Goal: Task Accomplishment & Management: Use online tool/utility

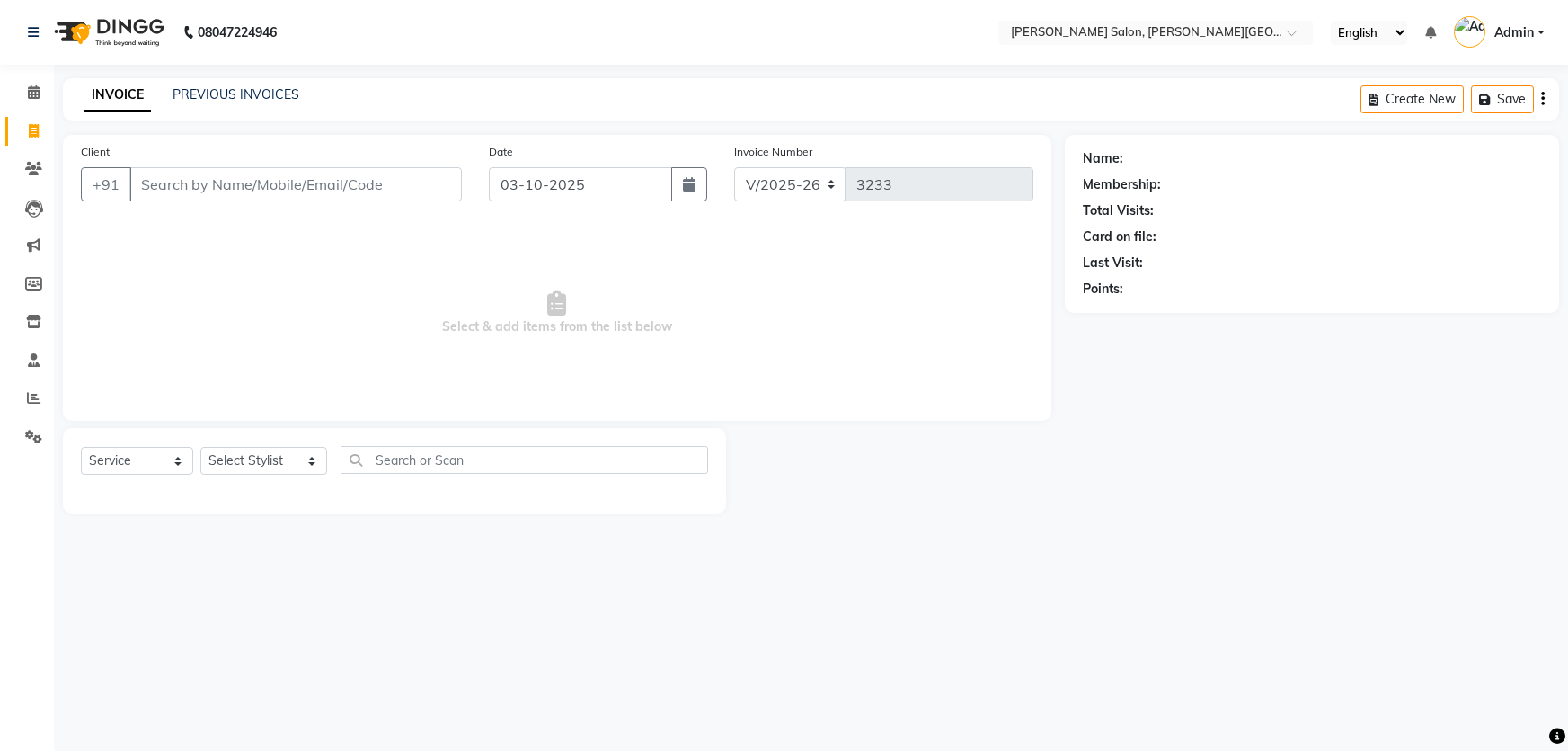
select select "4122"
select select "service"
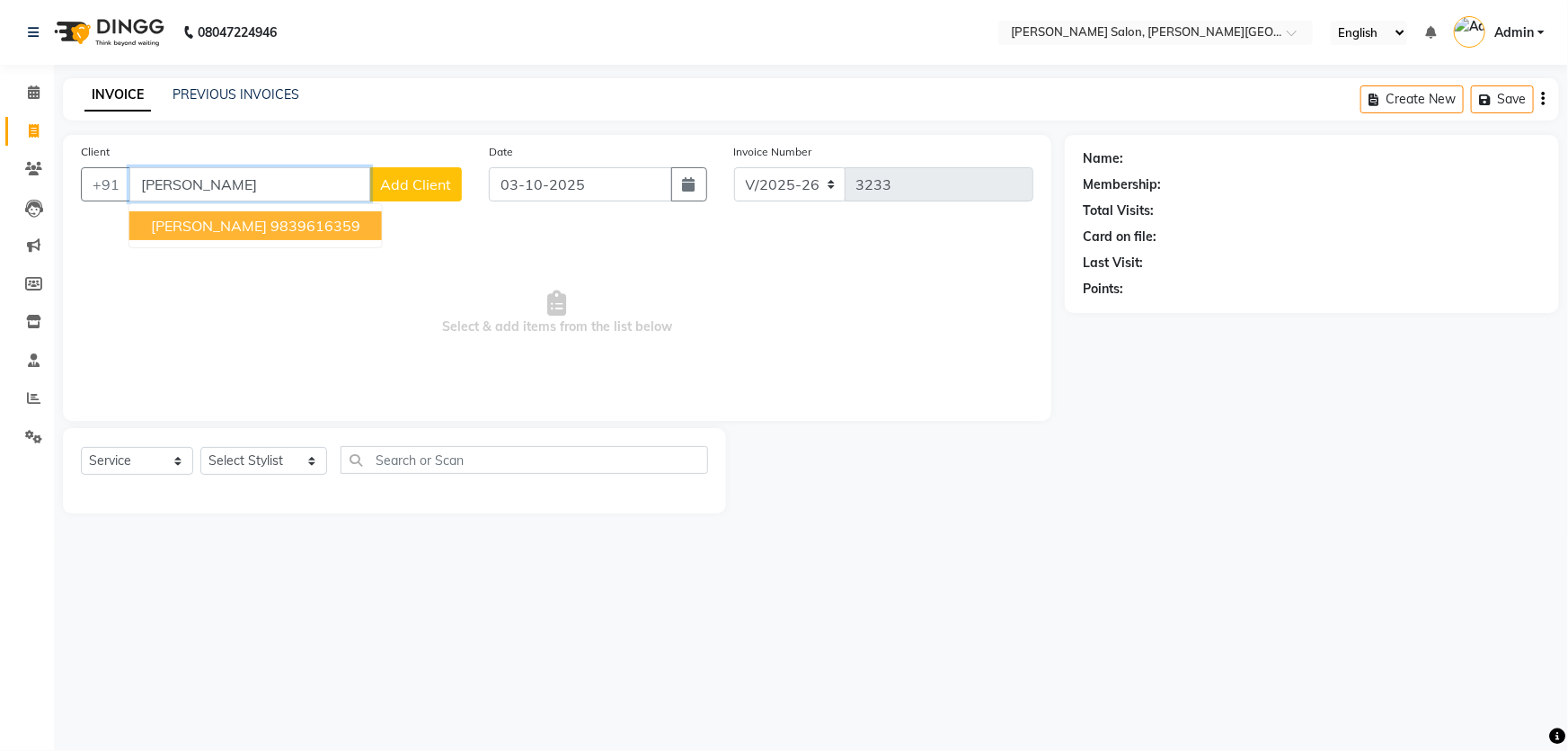
click at [279, 225] on ngb-highlight "9839616359" at bounding box center [315, 225] width 90 height 18
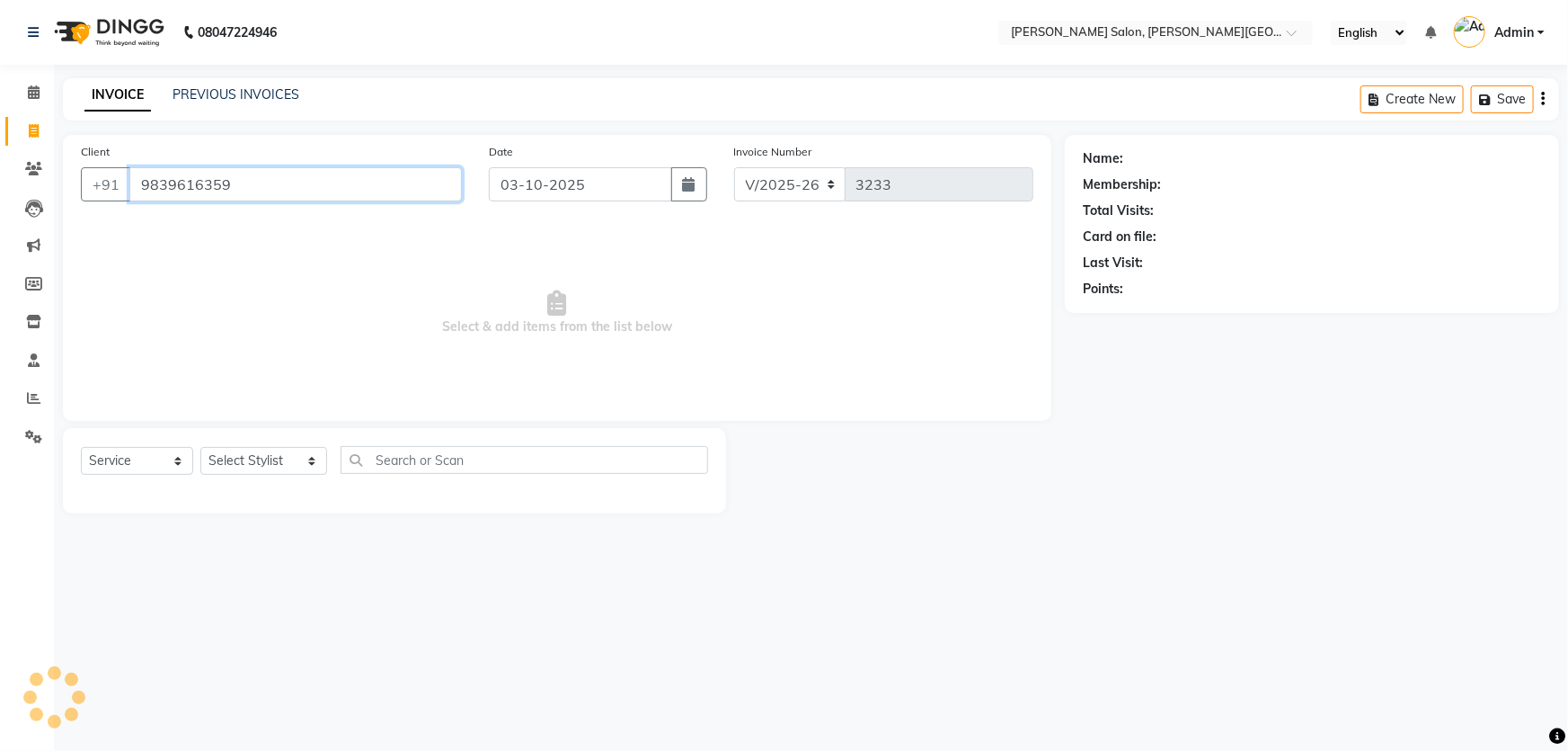
drag, startPoint x: 286, startPoint y: 174, endPoint x: 94, endPoint y: 243, distance: 204.0
click at [102, 235] on div "Client [PHONE_NUMBER] Date [DATE] Invoice Number V/2025 V/[PHONE_NUMBER] Select…" at bounding box center [557, 277] width 989 height 286
type input "9839616359"
click at [273, 169] on input "9839616359" at bounding box center [296, 184] width 333 height 34
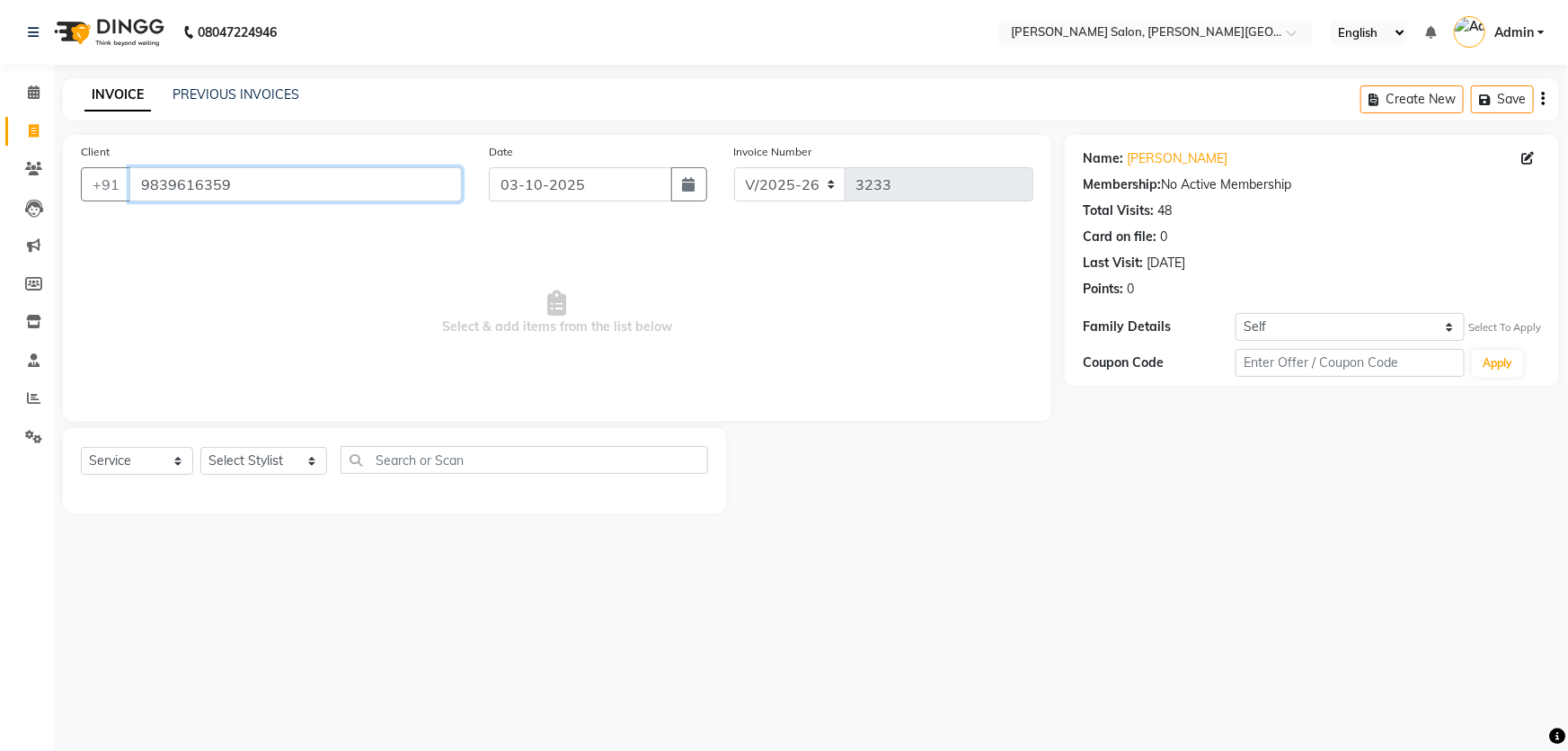
click at [191, 194] on input "9839616359" at bounding box center [296, 184] width 333 height 34
click at [243, 196] on input "9839616359" at bounding box center [296, 184] width 333 height 34
click at [254, 194] on input "9839616359" at bounding box center [296, 184] width 333 height 34
click at [258, 189] on input "9839616359" at bounding box center [296, 184] width 333 height 34
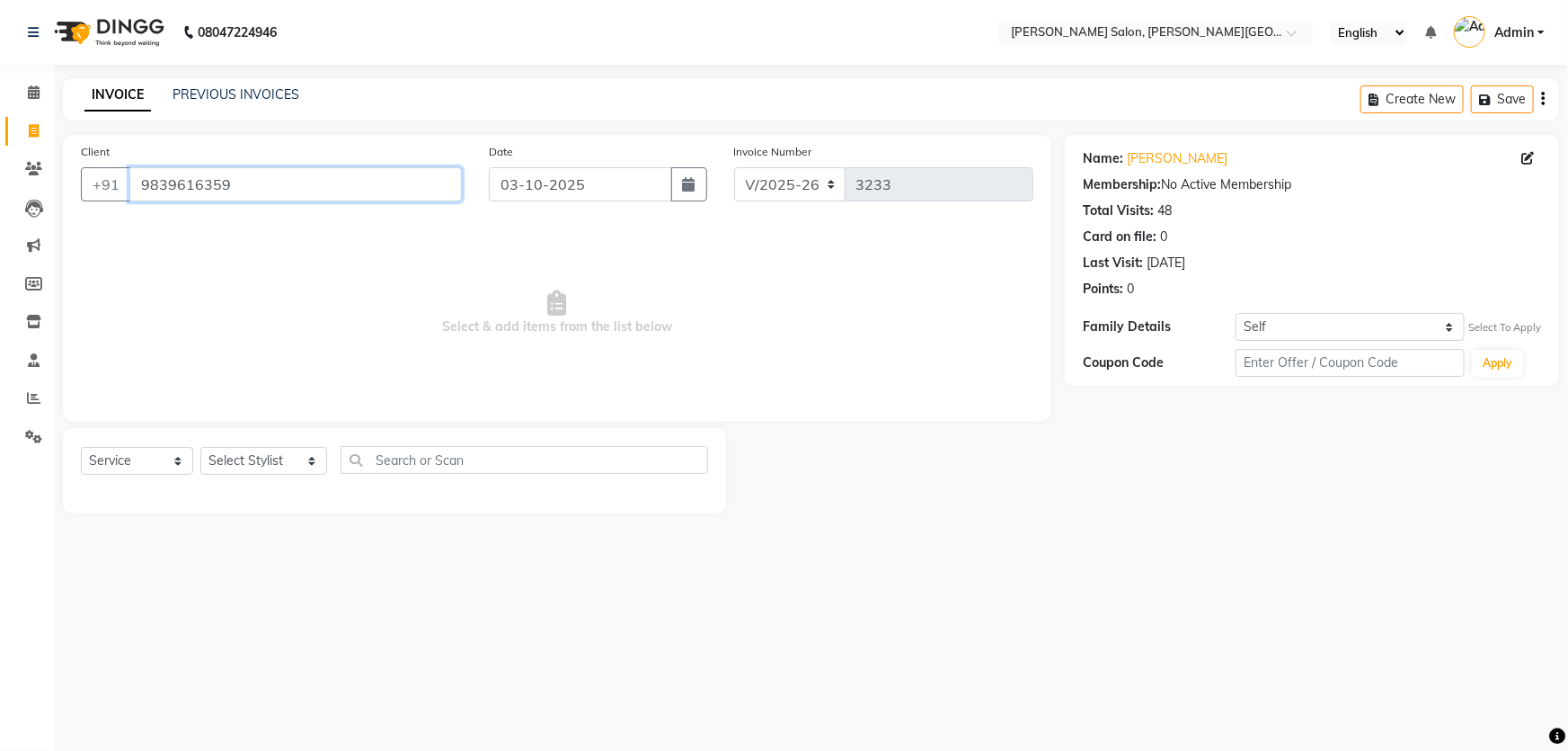
click at [254, 194] on input "9839616359" at bounding box center [296, 184] width 333 height 34
click at [242, 454] on select "Select Stylist [PERSON_NAME] [PERSON_NAME] [PERSON_NAME] [PERSON_NAME] [PERSON_…" at bounding box center [263, 461] width 126 height 28
select select "85107"
click at [200, 447] on select "Select Stylist [PERSON_NAME] [PERSON_NAME] [PERSON_NAME] [PERSON_NAME] [PERSON_…" at bounding box center [263, 461] width 126 height 28
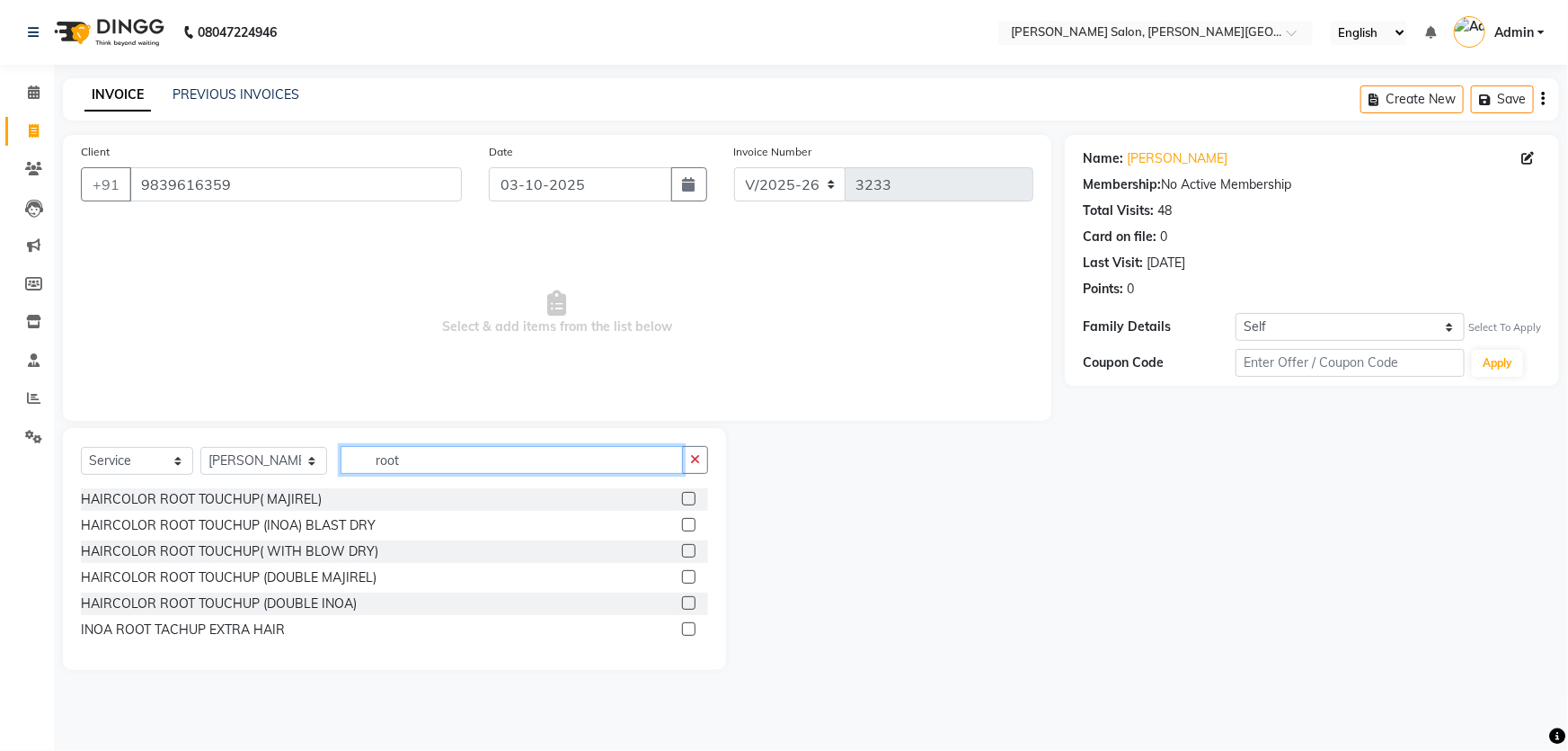
type input "root"
click at [236, 512] on div "HAIRCOLOR ROOT TOUCHUP( MAJIREL) HAIRCOLOR ROOT TOUCHUP (INOA) BLAST DRY HAIRCO…" at bounding box center [394, 567] width 627 height 156
click at [242, 523] on div "HAIRCOLOR ROOT TOUCHUP (INOA) BLAST DRY" at bounding box center [228, 526] width 295 height 19
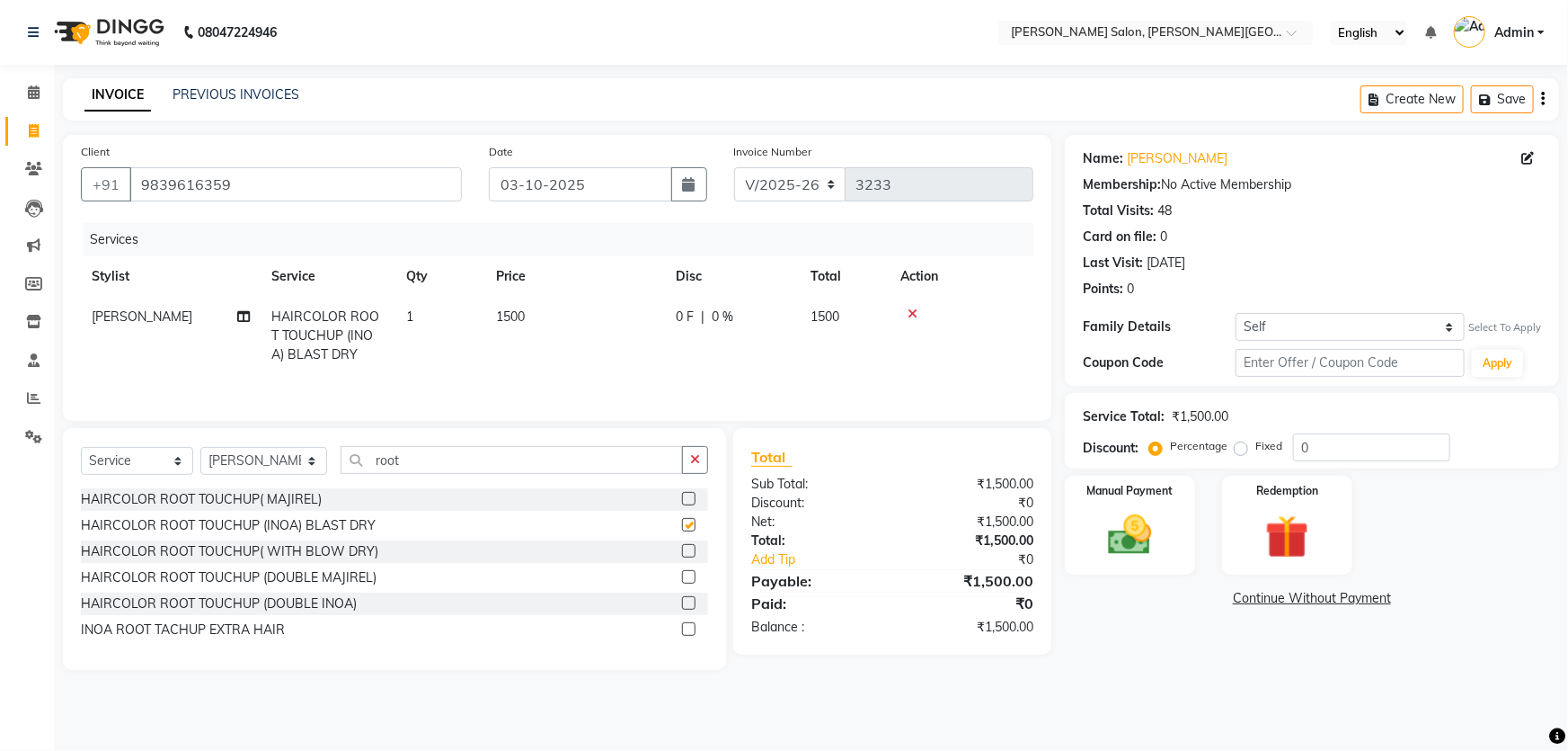
checkbox input "false"
click at [293, 466] on select "Select Stylist [PERSON_NAME] [PERSON_NAME] [PERSON_NAME] [PERSON_NAME] [PERSON_…" at bounding box center [263, 461] width 126 height 28
select select "41278"
click at [200, 447] on select "Select Stylist [PERSON_NAME] [PERSON_NAME] [PERSON_NAME] [PERSON_NAME] [PERSON_…" at bounding box center [263, 461] width 126 height 28
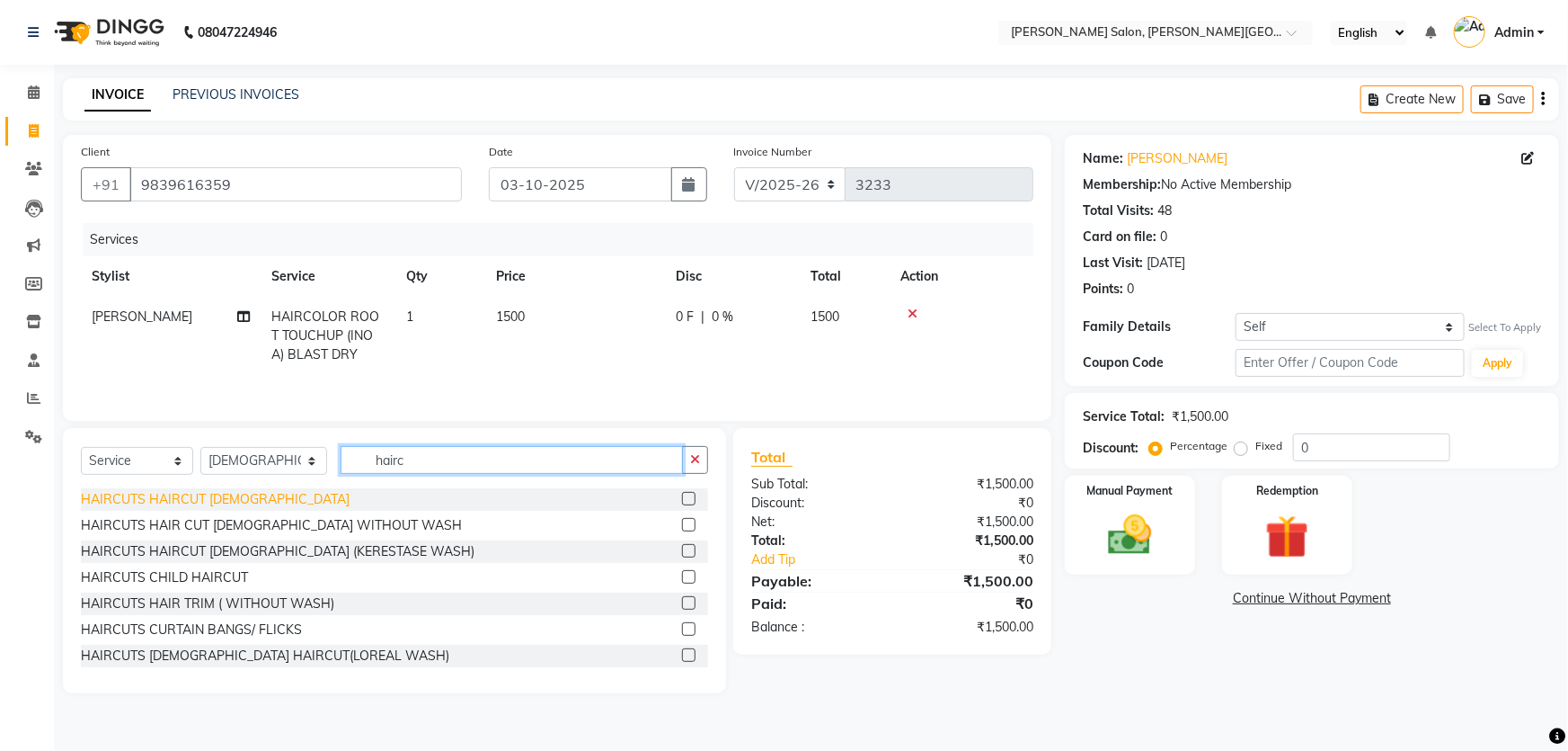
type input "hairc"
click at [168, 502] on div "HAIRCUTS HAIRCUT [DEMOGRAPHIC_DATA]" at bounding box center [215, 500] width 269 height 19
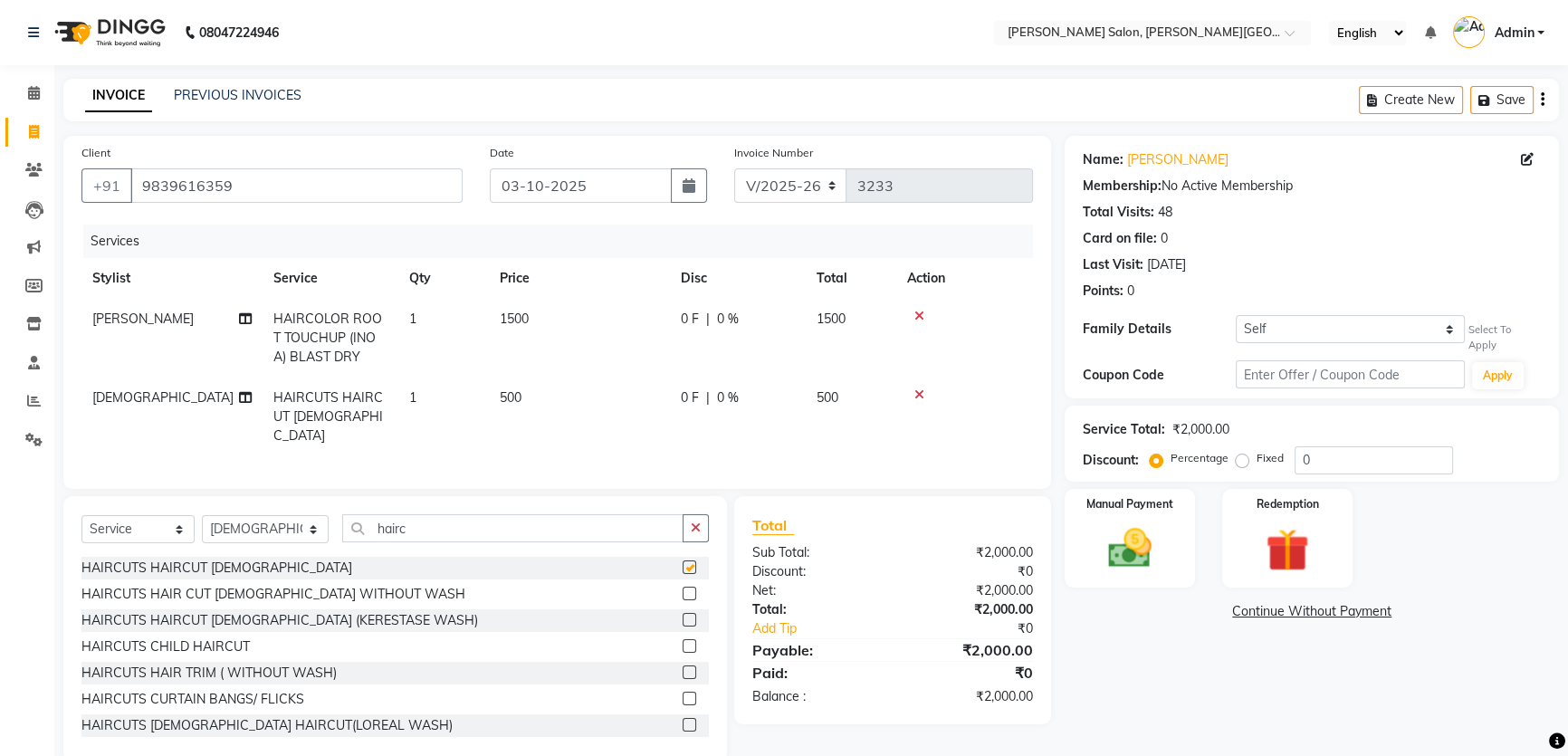
checkbox input "false"
click at [680, 334] on td "0 F | 0 %" at bounding box center [737, 338] width 136 height 79
select select "85107"
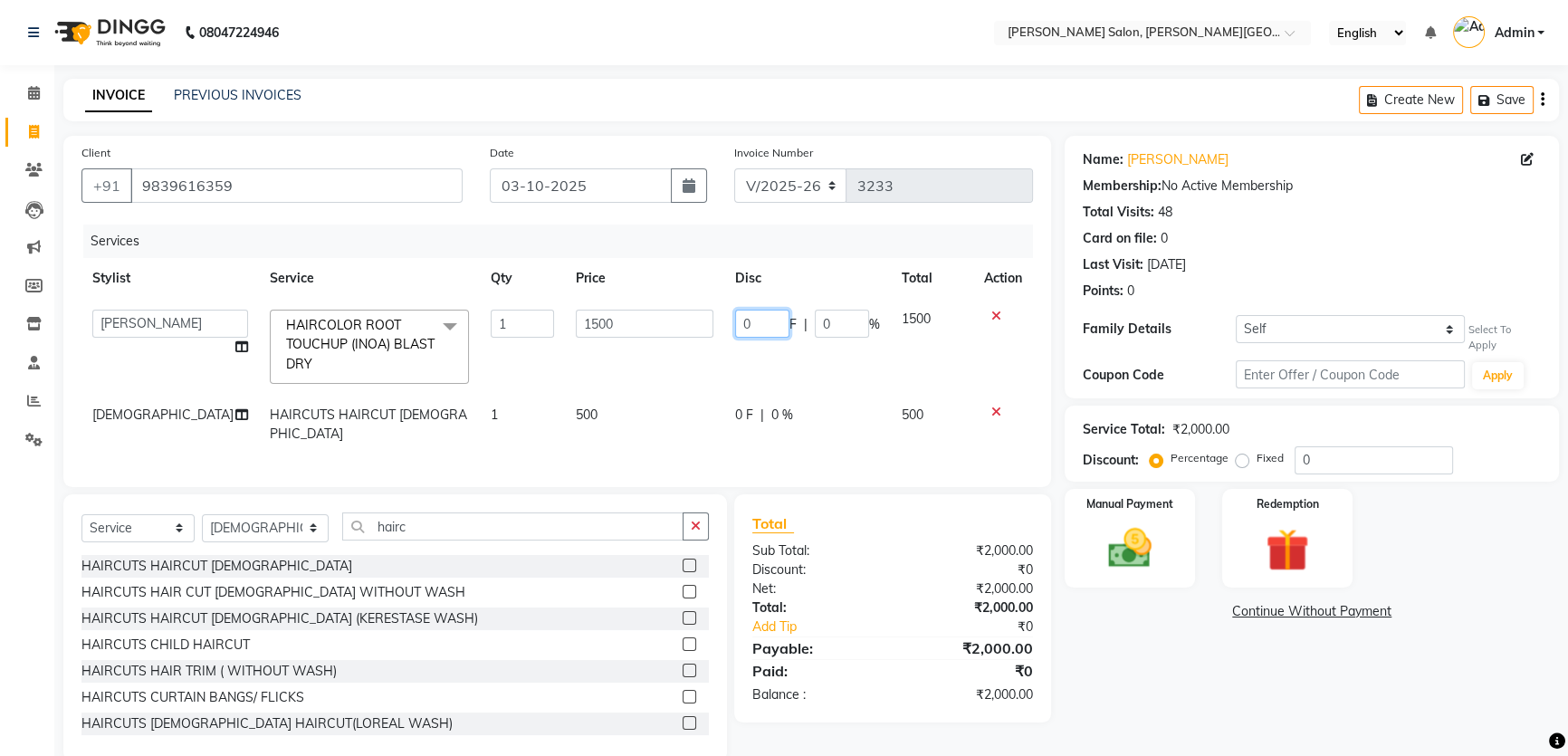
drag, startPoint x: 751, startPoint y: 322, endPoint x: 666, endPoint y: 344, distance: 87.8
click at [681, 339] on tr "[PERSON_NAME] [PERSON_NAME] [PERSON_NAME] [PERSON_NAME] [PERSON_NAME] Disha Kum…" at bounding box center [557, 347] width 952 height 96
type input "900"
click at [666, 344] on td "1500" at bounding box center [644, 347] width 159 height 96
select select "85107"
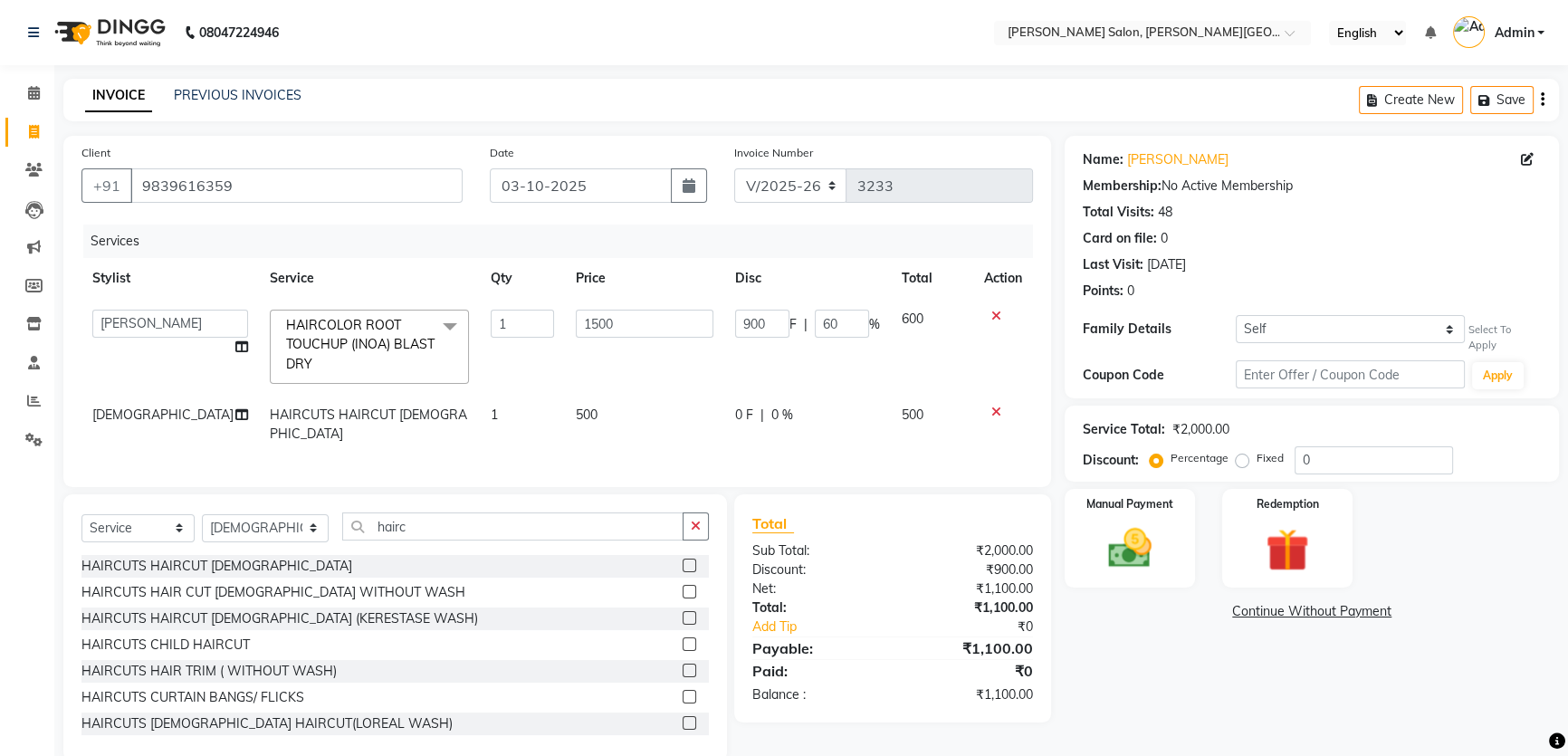
click at [747, 422] on span "0 F" at bounding box center [744, 415] width 18 height 19
select select "41278"
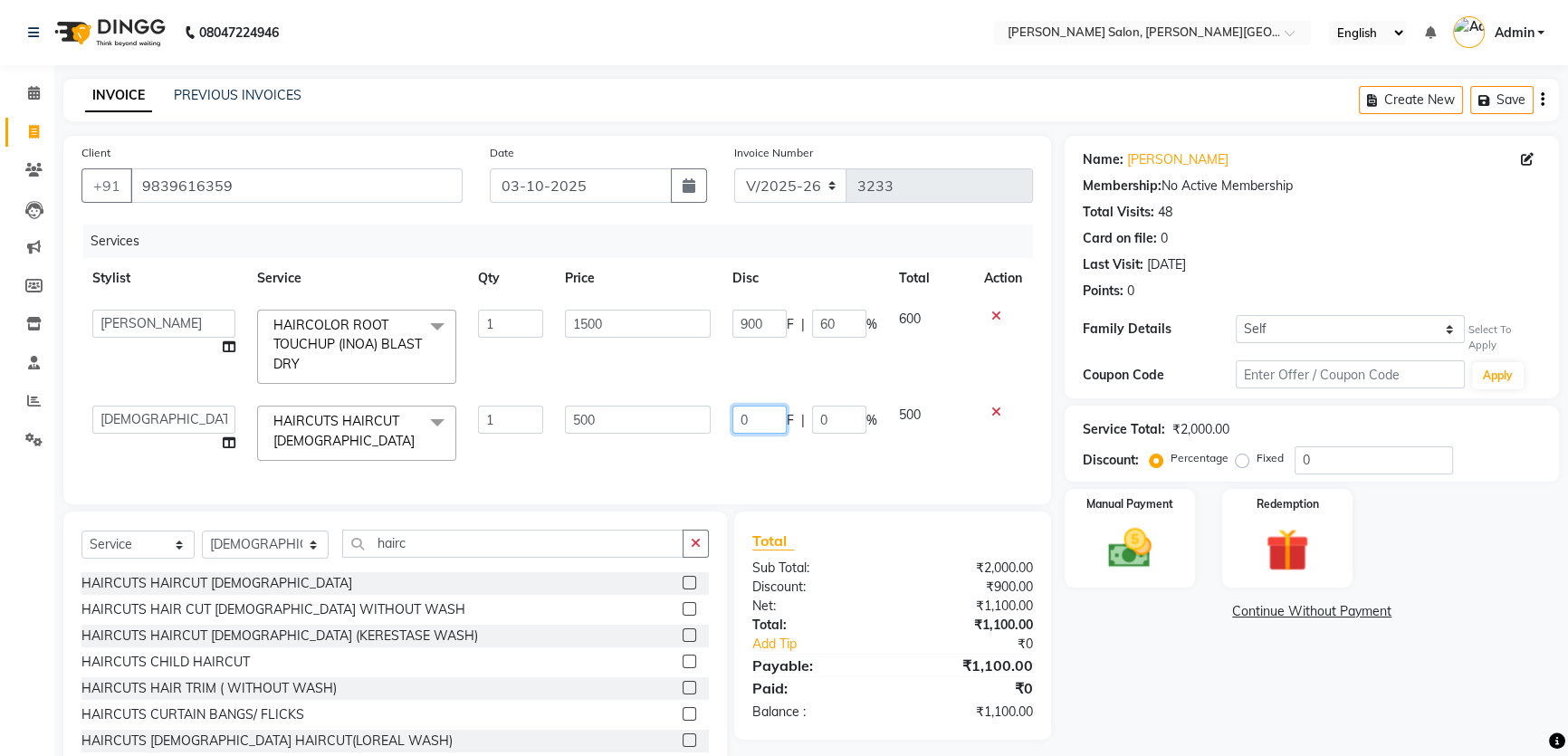
drag, startPoint x: 769, startPoint y: 411, endPoint x: 662, endPoint y: 411, distance: 107.0
click at [665, 411] on tr "[PERSON_NAME] [PERSON_NAME] [PERSON_NAME] [PERSON_NAME] [PERSON_NAME] [PERSON_N…" at bounding box center [557, 433] width 952 height 77
type input "100"
click at [641, 458] on div "Services Stylist Service Qty Price Disc Total Action [PERSON_NAME] [PERSON_NAME…" at bounding box center [557, 355] width 952 height 261
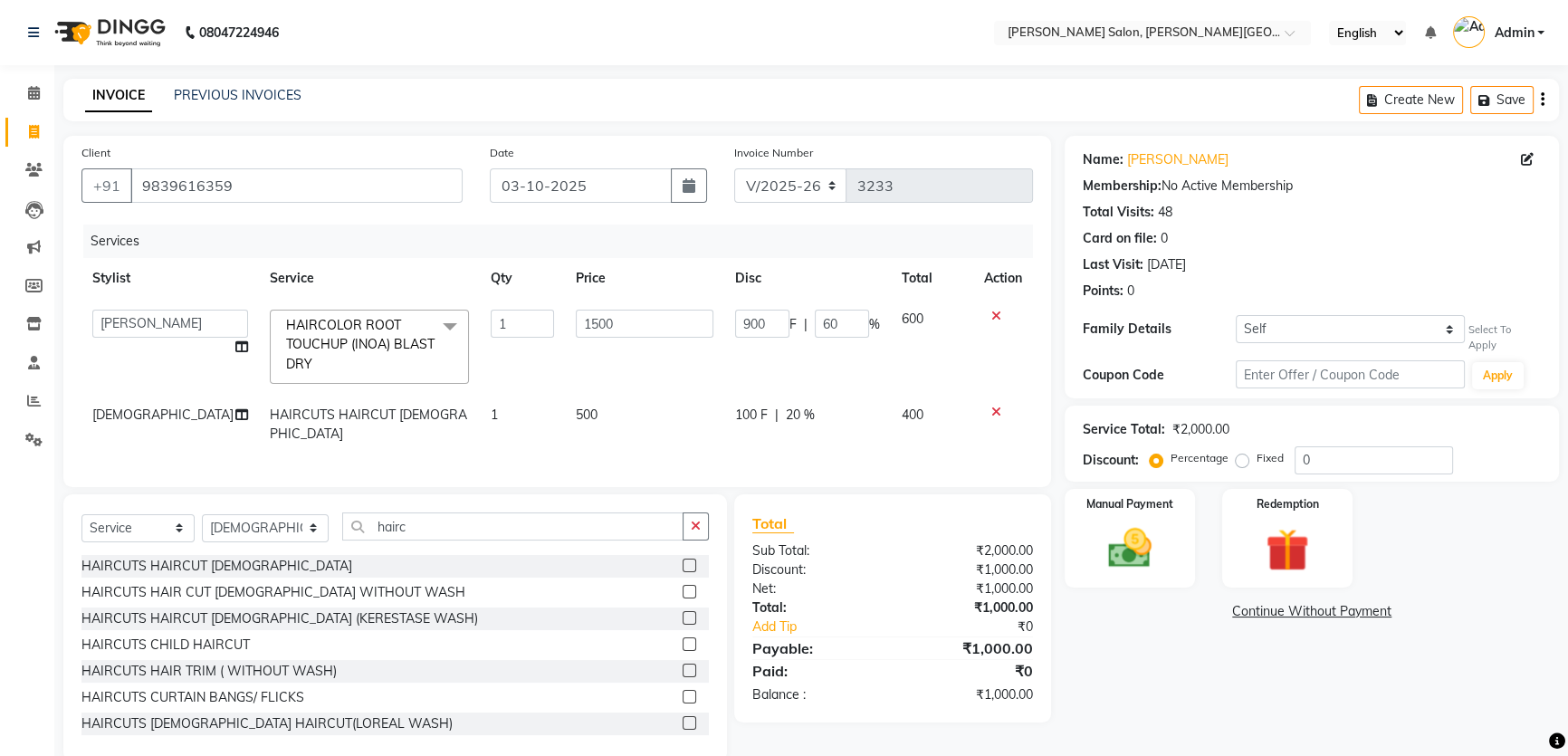
scroll to position [25, 0]
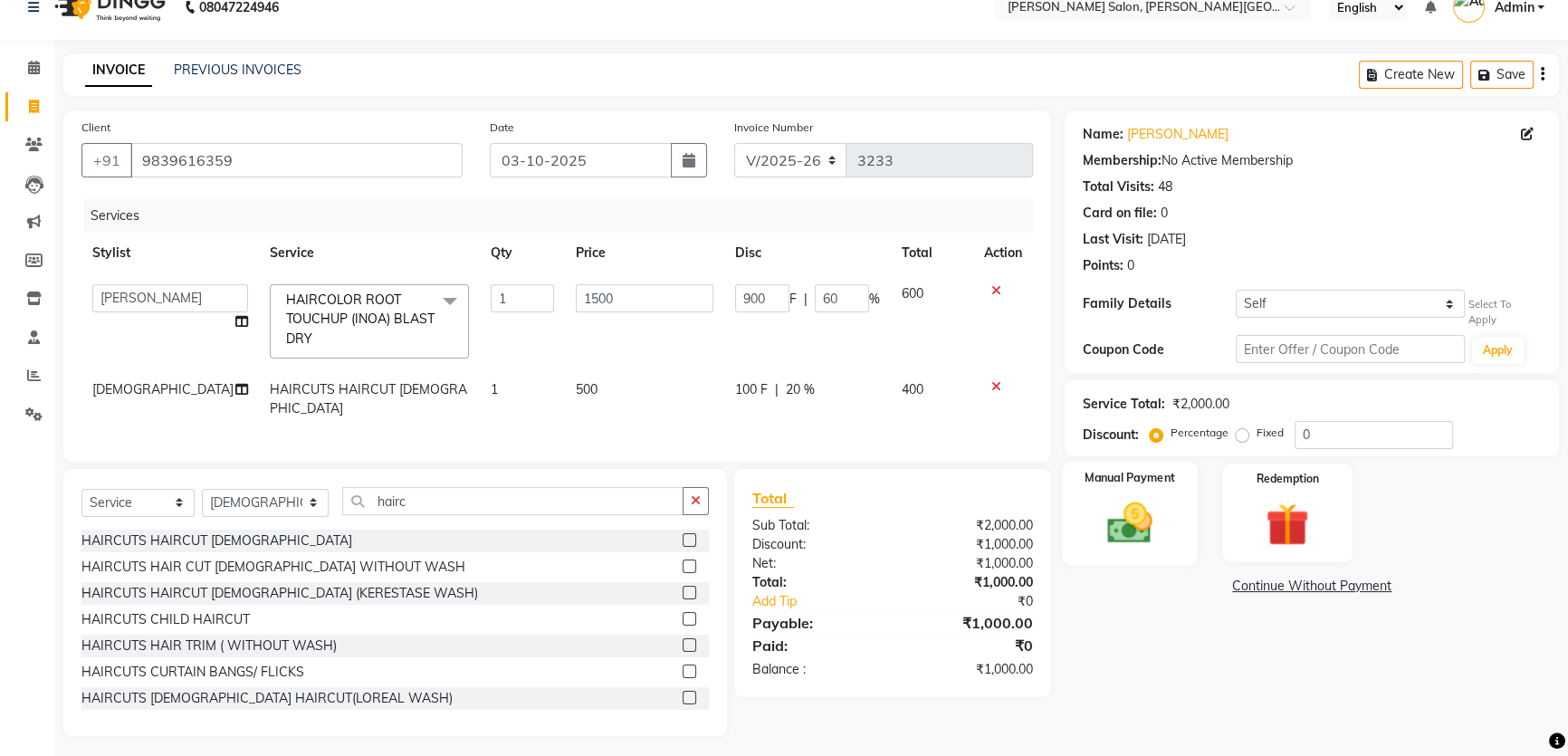
click at [1147, 511] on img at bounding box center [1130, 522] width 73 height 52
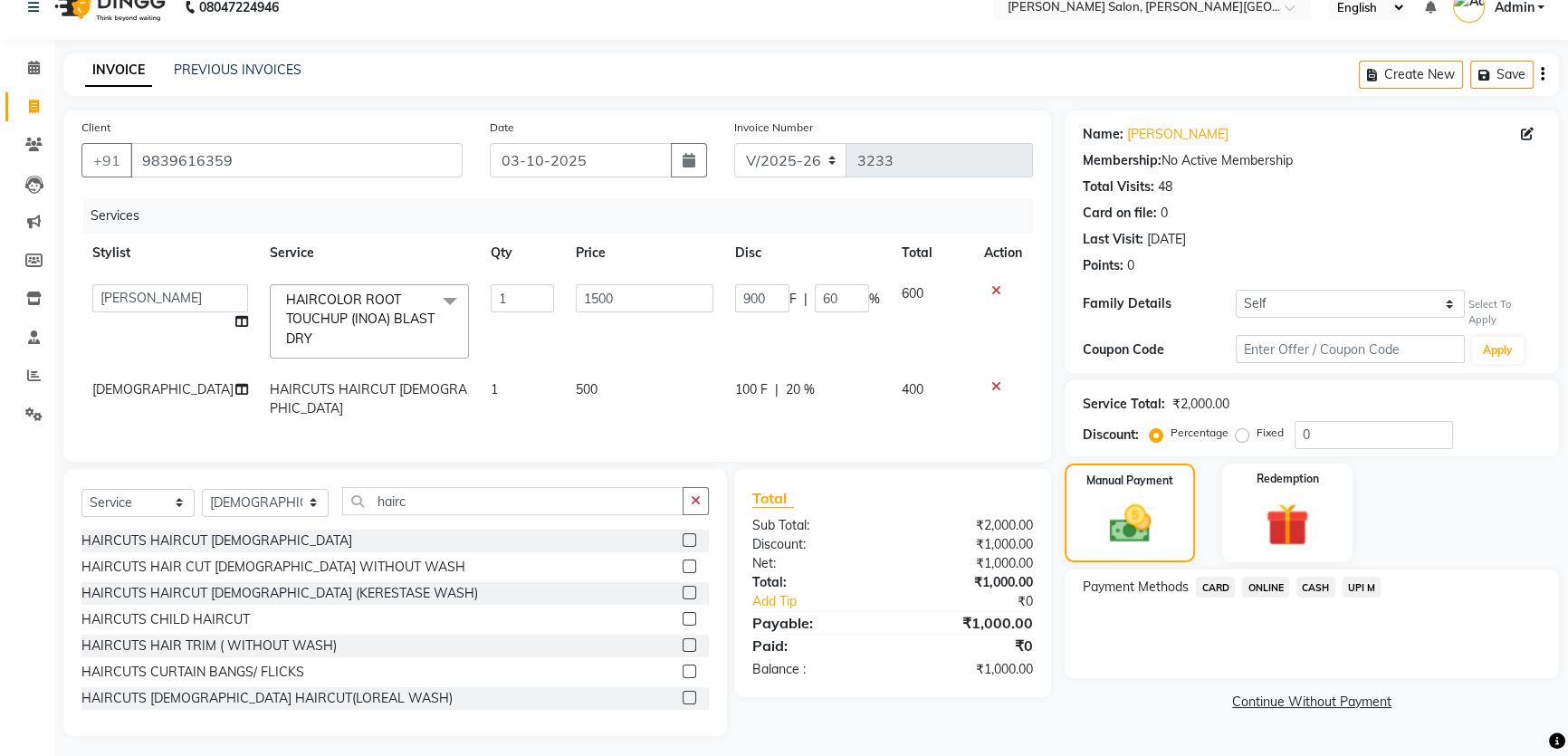
click at [1358, 589] on div "UPI M" at bounding box center [1357, 589] width 46 height 24
click at [1368, 577] on span "UPI M" at bounding box center [1362, 587] width 39 height 21
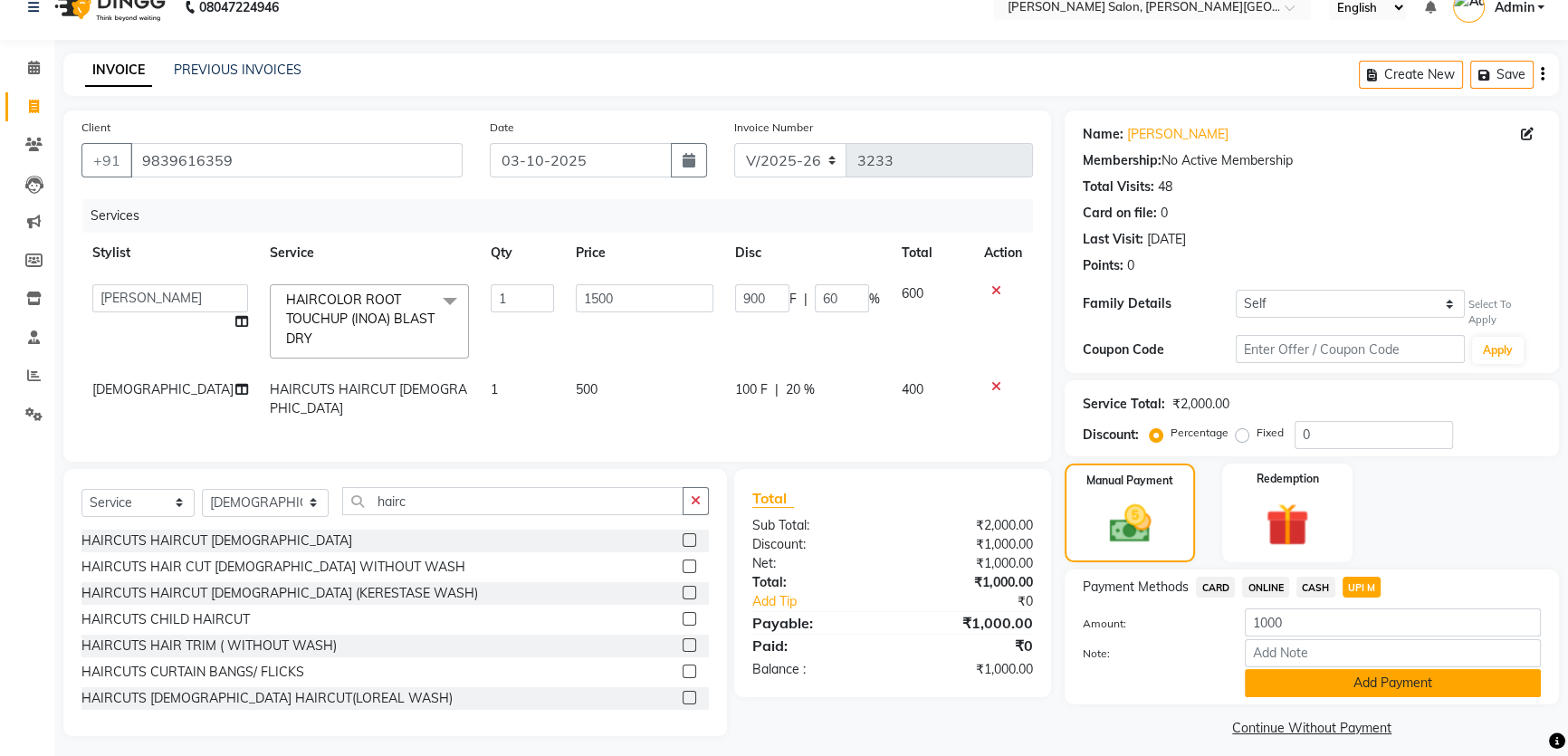
click at [1418, 669] on button "Add Payment" at bounding box center [1393, 683] width 296 height 28
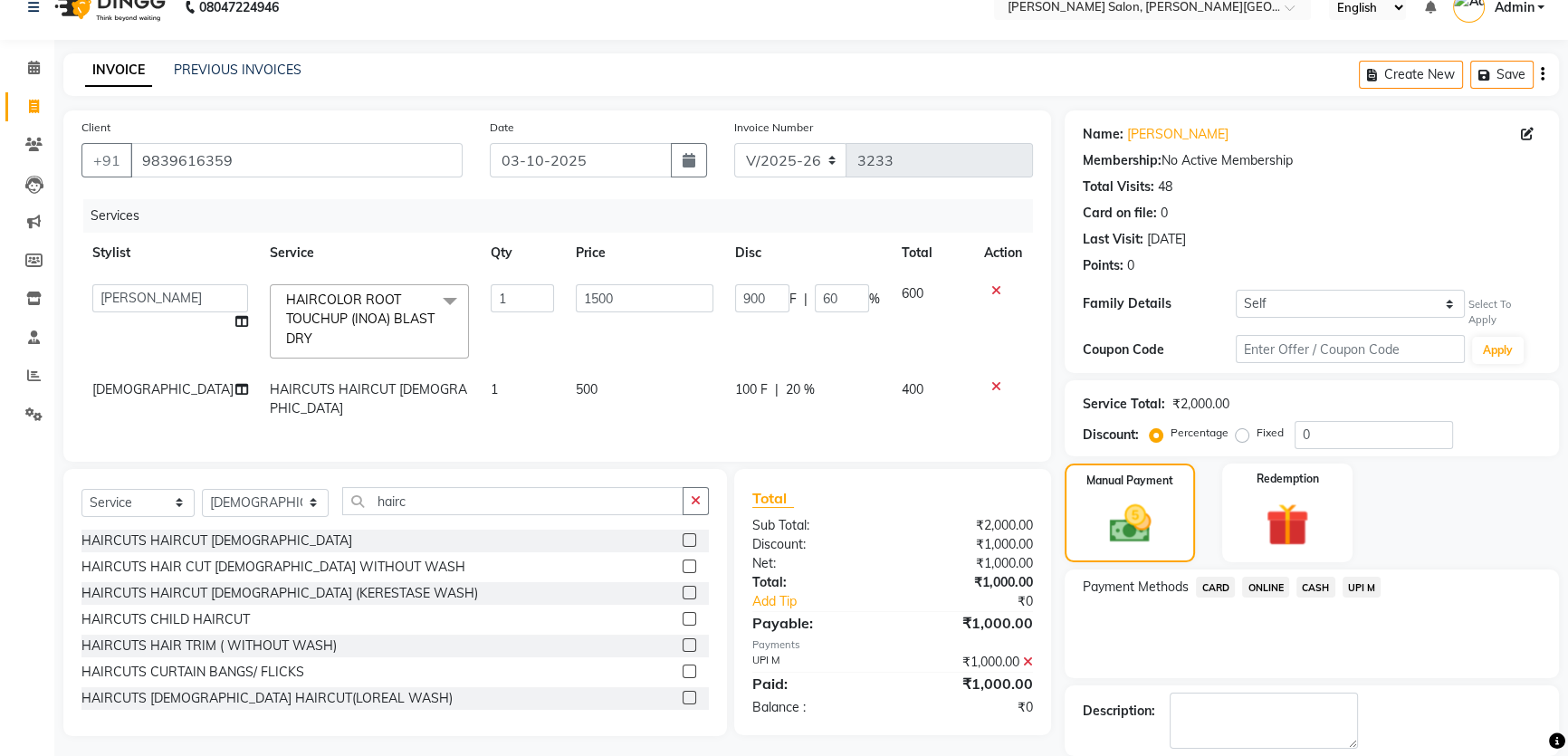
scroll to position [103, 0]
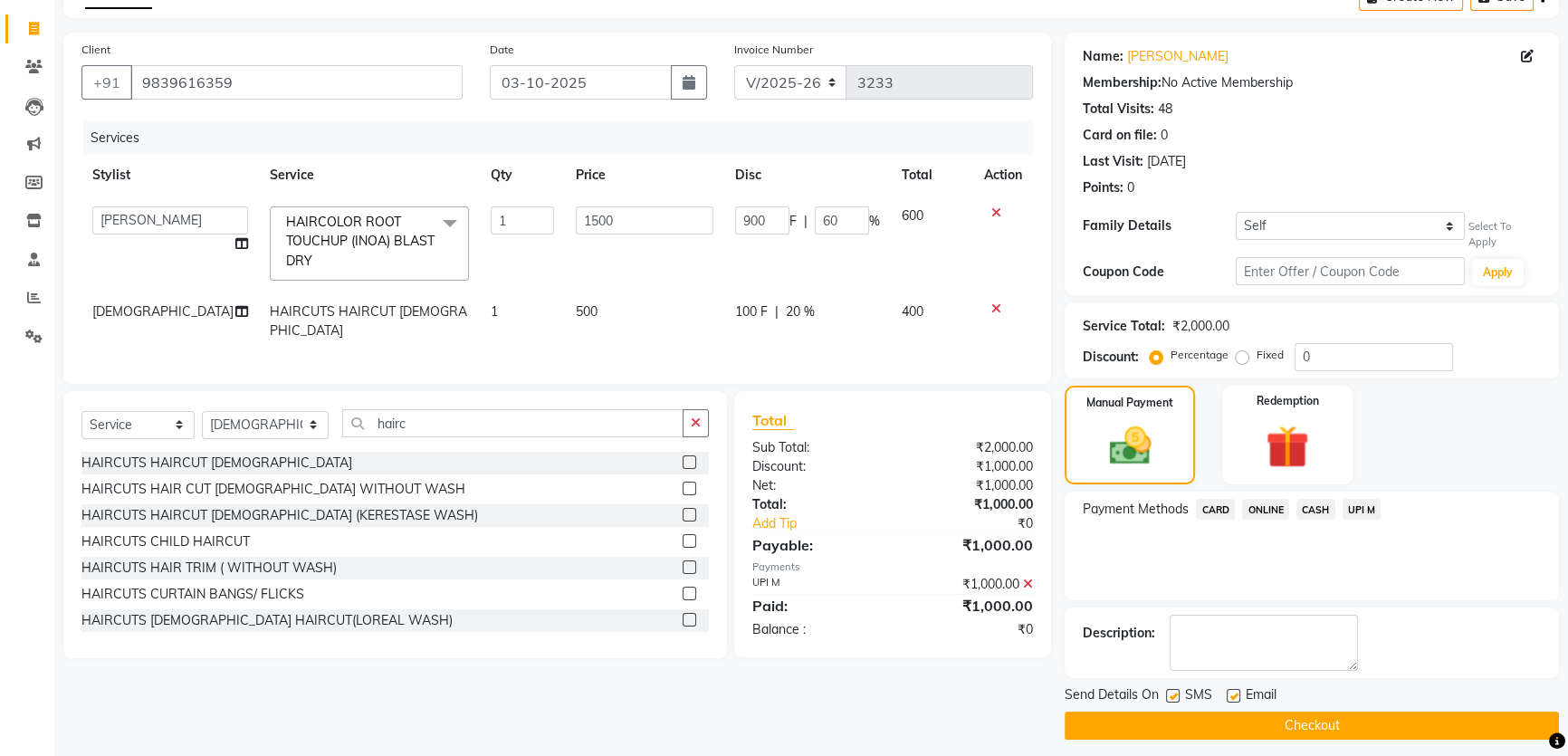
click at [1143, 711] on button "Checkout" at bounding box center [1311, 725] width 495 height 28
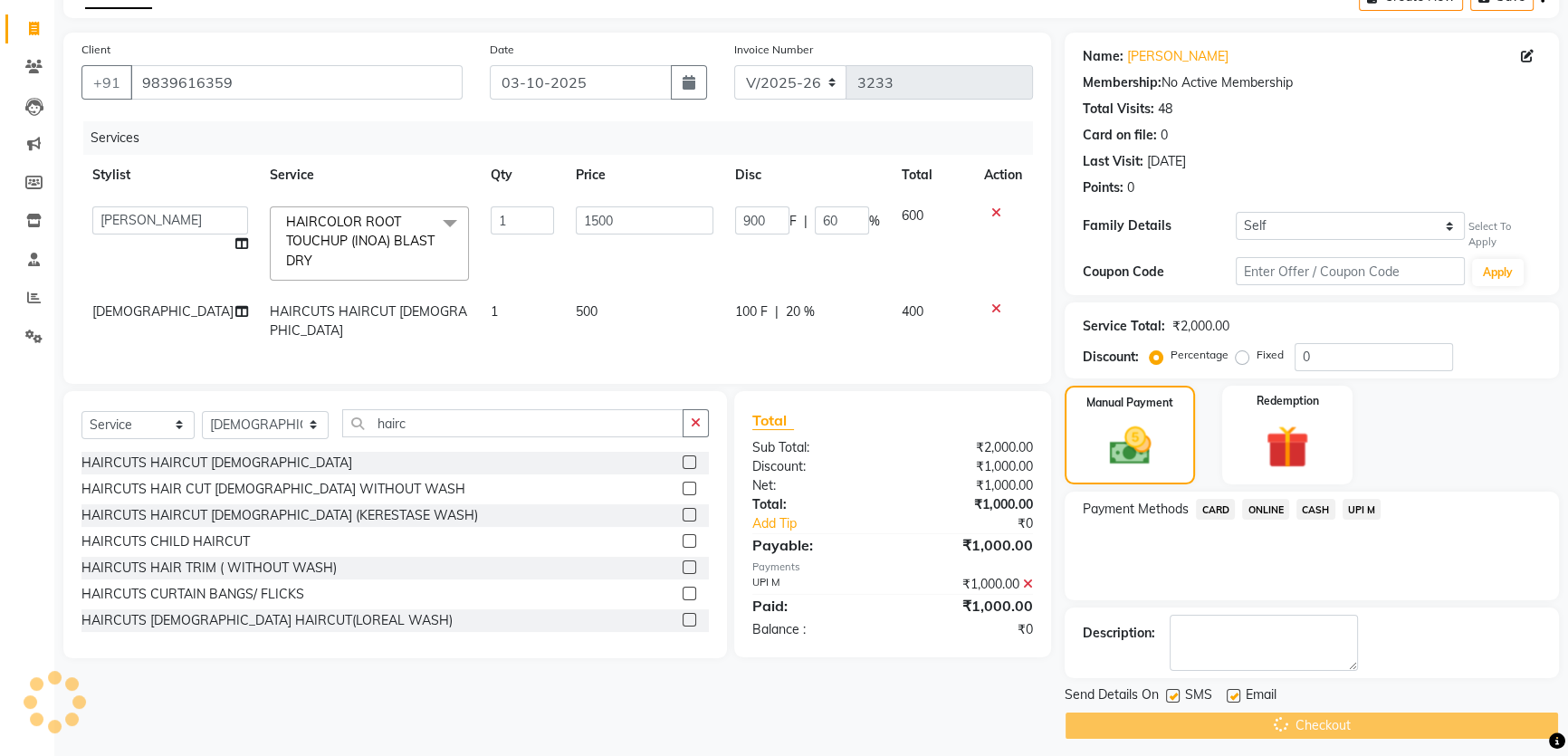
scroll to position [0, 0]
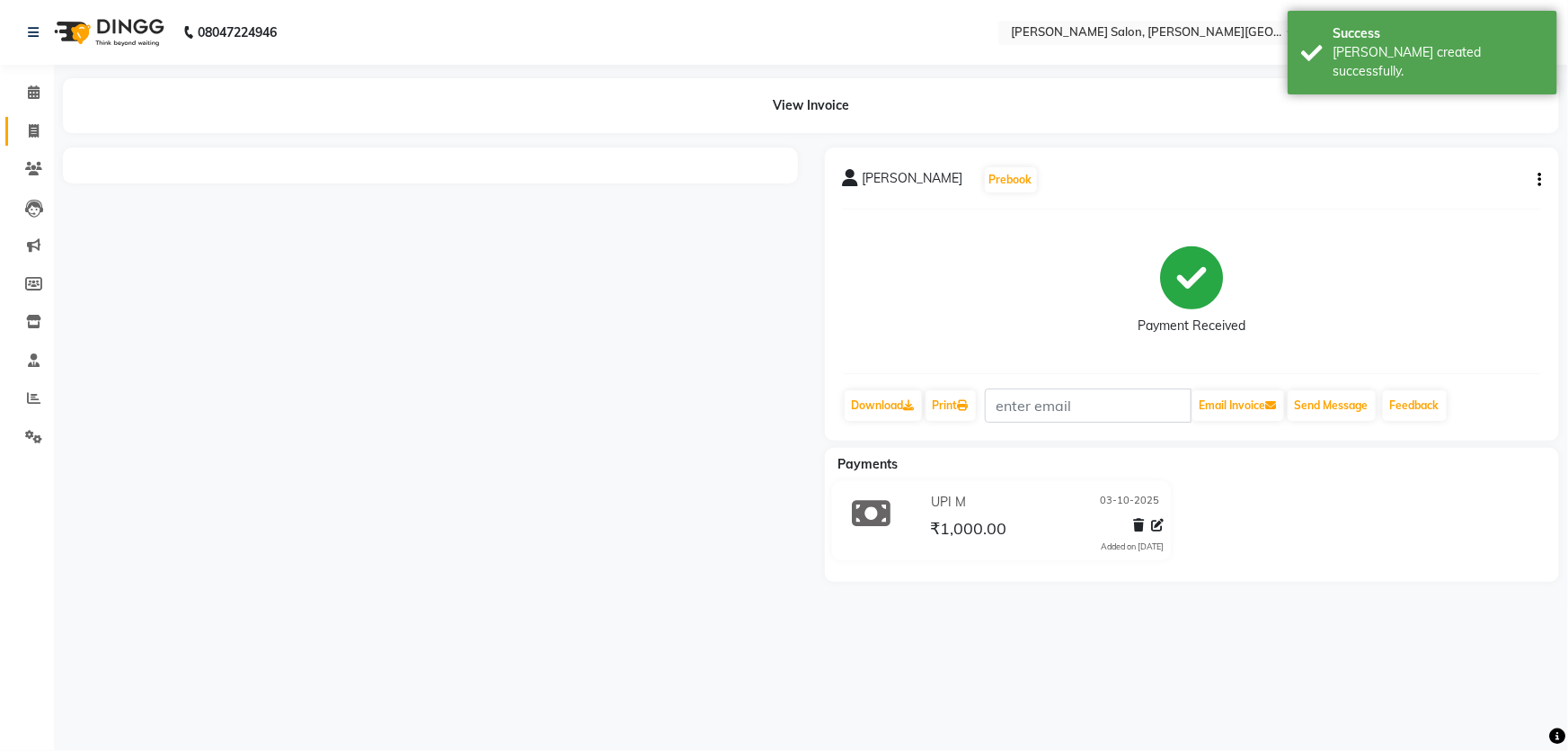
click at [15, 127] on link "Invoice" at bounding box center [27, 132] width 43 height 30
select select "service"
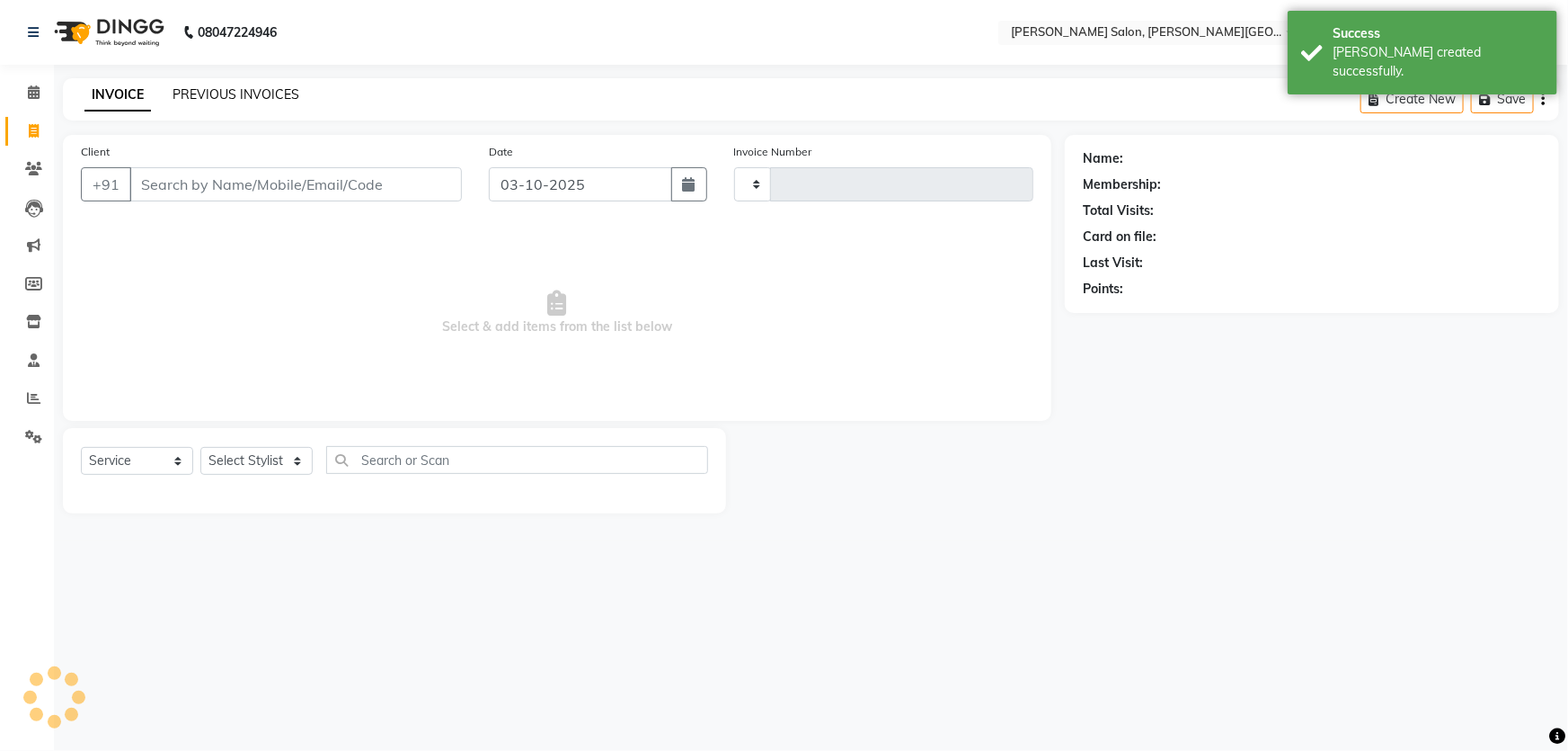
click at [225, 87] on link "PREVIOUS INVOICES" at bounding box center [236, 94] width 126 height 16
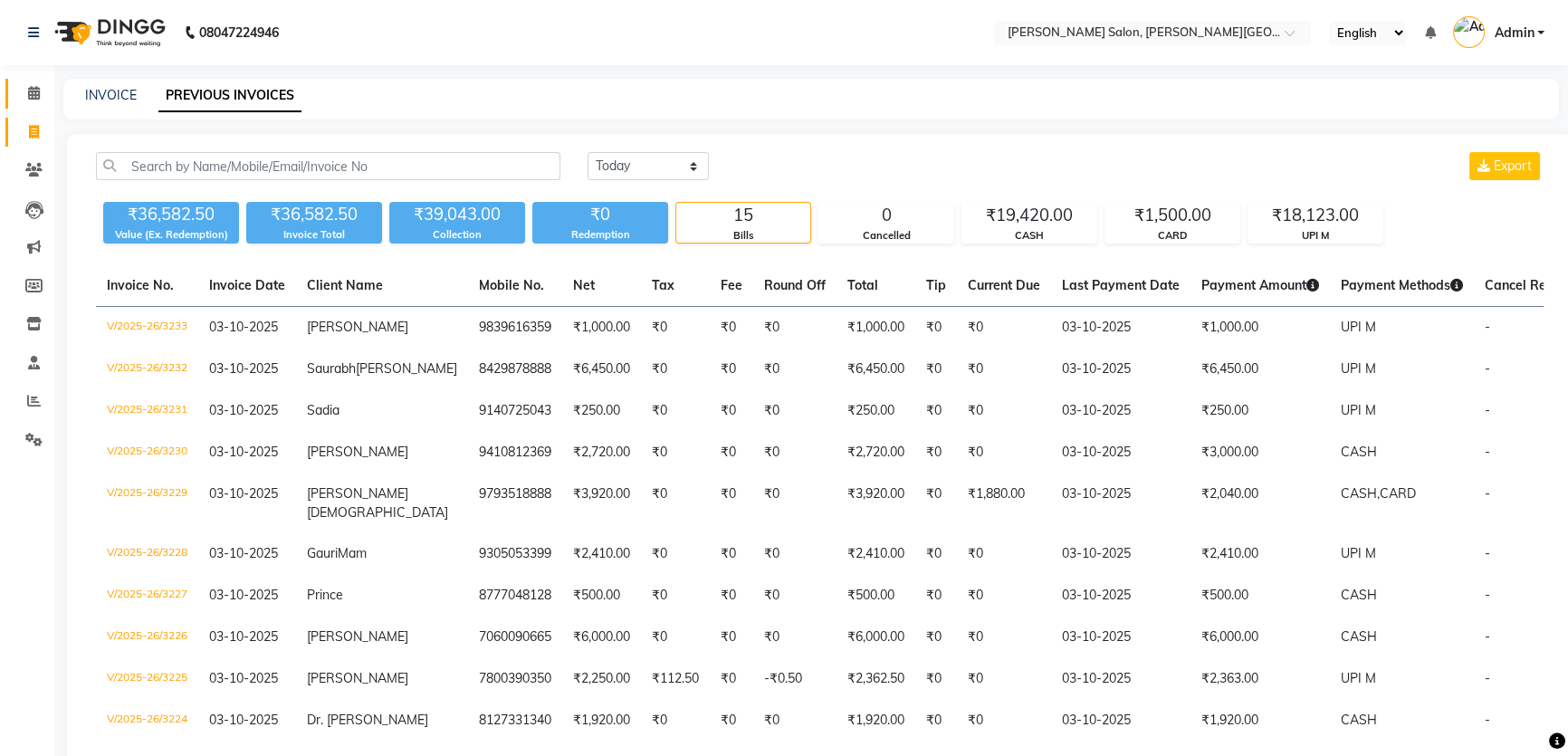
click at [29, 106] on link "Calendar" at bounding box center [27, 94] width 43 height 30
